Goal: Task Accomplishment & Management: Use online tool/utility

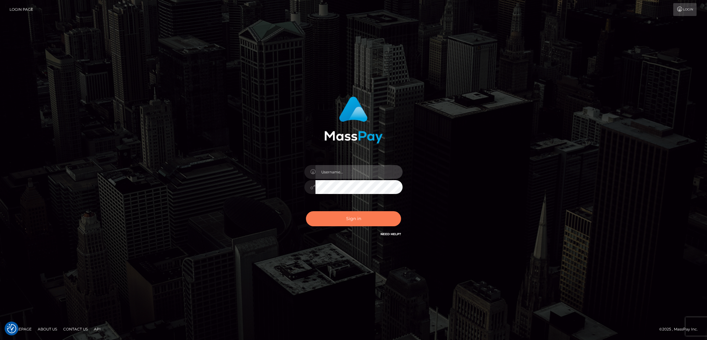
type input "by.es2"
click at [343, 219] on button "Sign in" at bounding box center [353, 218] width 95 height 15
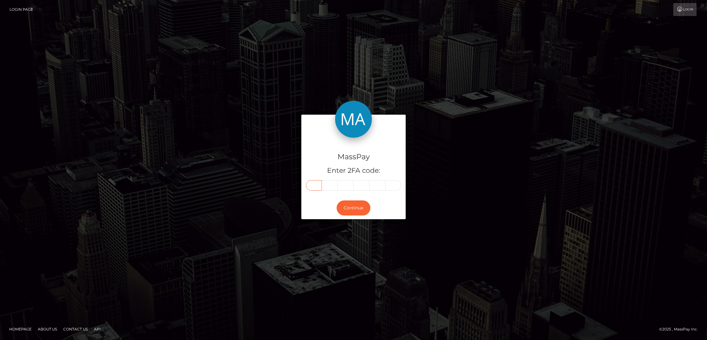
click at [308, 183] on input "text" at bounding box center [314, 185] width 16 height 10
paste input "7"
type input "7"
type input "0"
type input "4"
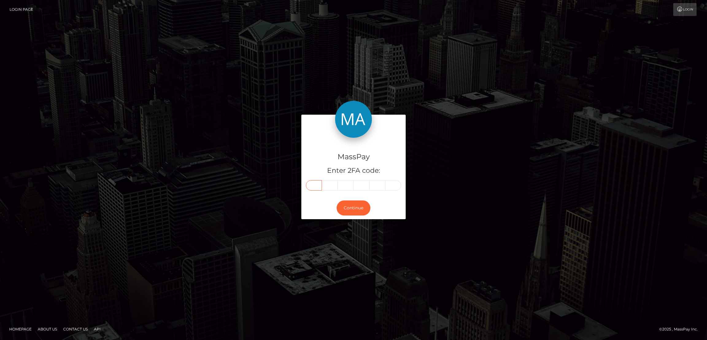
type input "9"
type input "6"
type input "2"
click at [363, 204] on button "Continue" at bounding box center [354, 207] width 34 height 15
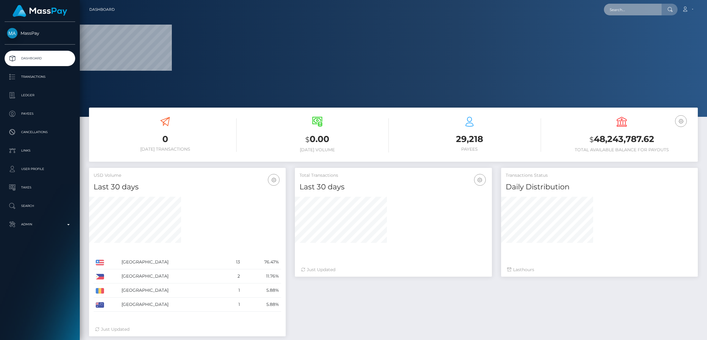
click at [642, 8] on input "text" at bounding box center [633, 10] width 58 height 12
paste input "[EMAIL_ADDRESS][DOMAIN_NAME]"
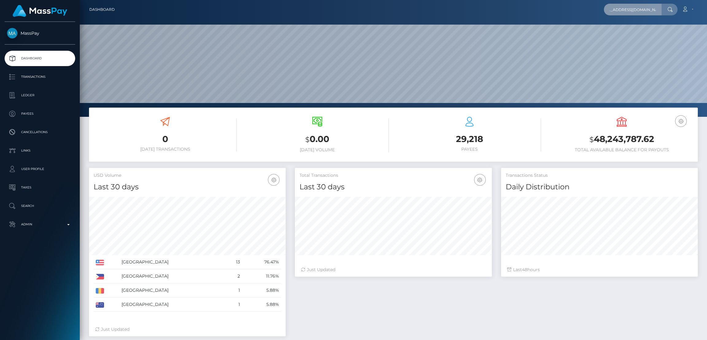
scroll to position [109, 197]
type input "[EMAIL_ADDRESS][DOMAIN_NAME]"
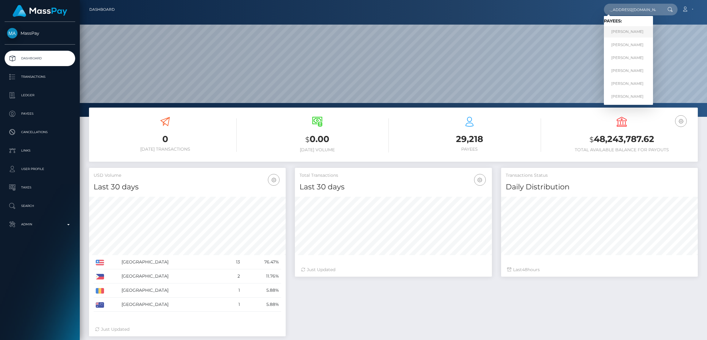
click at [632, 31] on link "MEREDITH WESSMAN" at bounding box center [628, 31] width 49 height 11
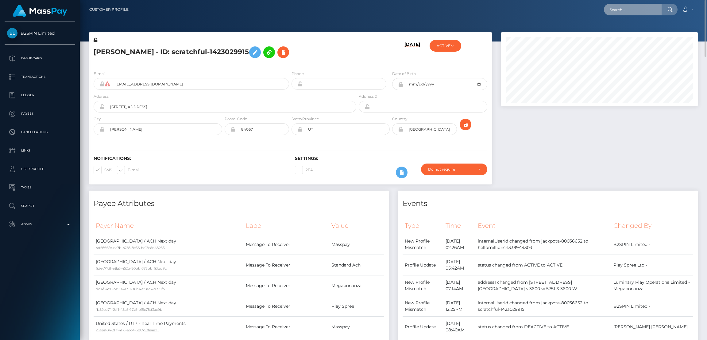
click at [620, 6] on input "text" at bounding box center [633, 10] width 58 height 12
paste input "rnbabylon16@gmail.com"
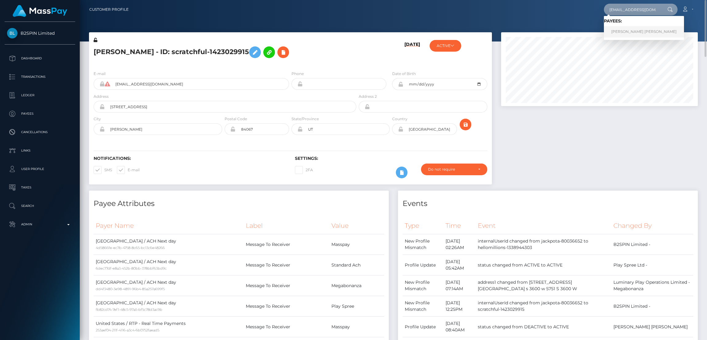
type input "rnbabylon16@gmail.com"
click at [616, 30] on link "RACHEL NICOLE JOHNSON" at bounding box center [644, 31] width 80 height 11
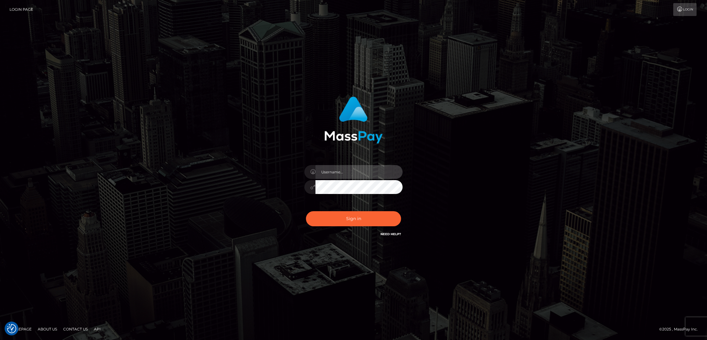
type input "by.es2"
click at [367, 226] on div "Sign in Need Help?" at bounding box center [353, 220] width 107 height 27
click at [366, 218] on button "Sign in" at bounding box center [353, 218] width 95 height 15
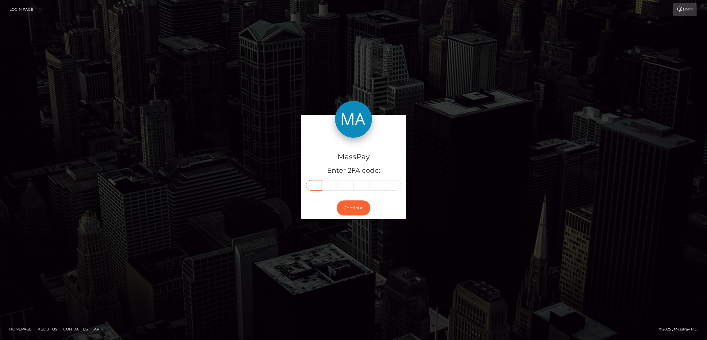
click at [318, 183] on input "text" at bounding box center [314, 185] width 16 height 10
paste input "9"
type input "9"
type input "4"
type input "5"
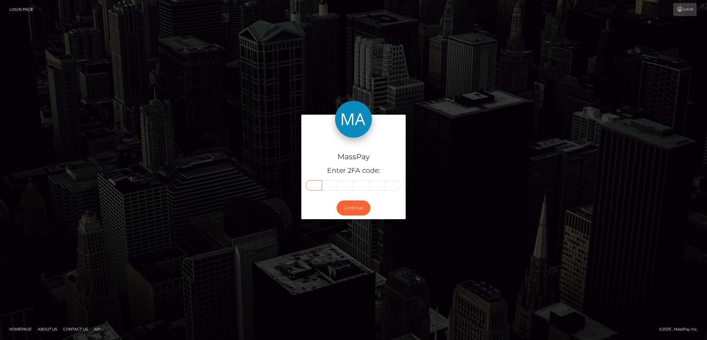
type input "0"
type input "1"
type input "9"
click at [357, 204] on button "Continue" at bounding box center [354, 207] width 34 height 15
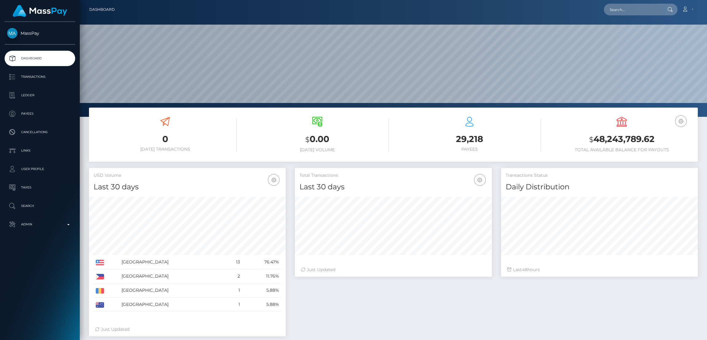
scroll to position [109, 197]
click at [621, 11] on input "text" at bounding box center [633, 10] width 58 height 12
paste input "[EMAIL_ADDRESS][DOMAIN_NAME]"
type input "[EMAIL_ADDRESS][DOMAIN_NAME]"
click at [628, 30] on link "AYLIN GIANELLA ESCOBAR" at bounding box center [628, 31] width 49 height 11
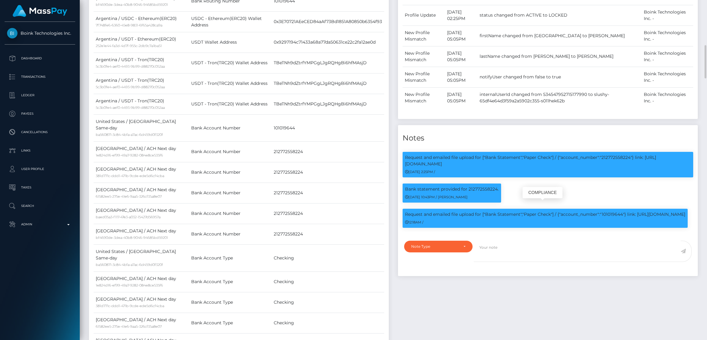
scroll to position [73, 197]
click at [616, 211] on p "Request and emailed file upload for ["Bank Statement","Paper Check"] / {"accoun…" at bounding box center [545, 214] width 280 height 6
copy p "101019644"
click at [423, 212] on p "Request and emailed file upload for ["Bank Statement","Paper Check"] / {"accoun…" at bounding box center [545, 214] width 280 height 6
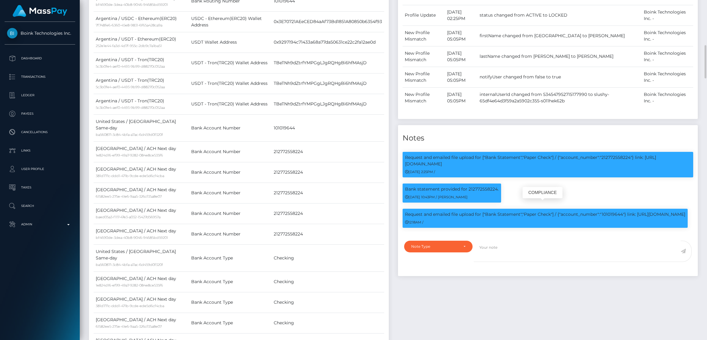
click at [423, 212] on p "Request and emailed file upload for ["Bank Statement","Paper Check"] / {"accoun…" at bounding box center [545, 214] width 280 height 6
click at [452, 214] on p "Request and emailed file upload for ["Bank Statement","Paper Check"] / {"accoun…" at bounding box center [545, 214] width 280 height 6
click at [443, 212] on p "Request and emailed file upload for ["Bank Statement","Paper Check"] / {"accoun…" at bounding box center [545, 214] width 280 height 6
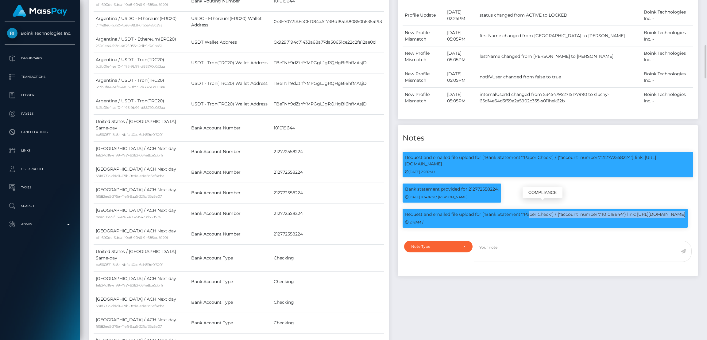
click at [443, 212] on p "Request and emailed file upload for ["Bank Statement","Paper Check"] / {"accoun…" at bounding box center [545, 214] width 280 height 6
click at [431, 216] on p "Request and emailed file upload for ["Bank Statement","Paper Check"] / {"accoun…" at bounding box center [545, 214] width 280 height 6
click at [431, 212] on p "Request and emailed file upload for ["Bank Statement","Paper Check"] / {"accoun…" at bounding box center [545, 214] width 280 height 6
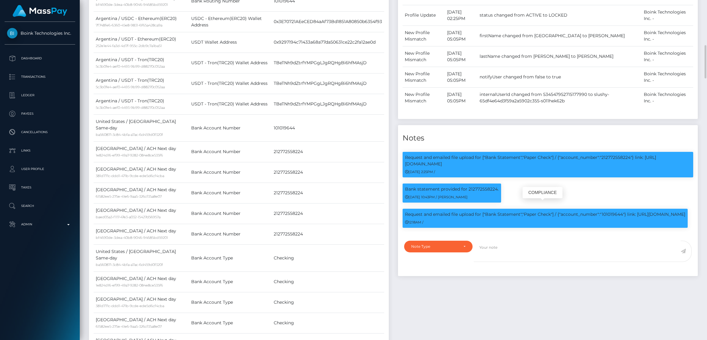
click at [455, 213] on p "Request and emailed file upload for ["Bank Statement","Paper Check"] / {"accoun…" at bounding box center [545, 214] width 280 height 6
drag, startPoint x: 458, startPoint y: 211, endPoint x: 405, endPoint y: 213, distance: 53.2
click at [405, 213] on p "Request and emailed file upload for ["Bank Statement","Paper Check"] / {"accoun…" at bounding box center [545, 214] width 280 height 6
copy p "https://l.maspay.io/RlGbB"
